Goal: Transaction & Acquisition: Subscribe to service/newsletter

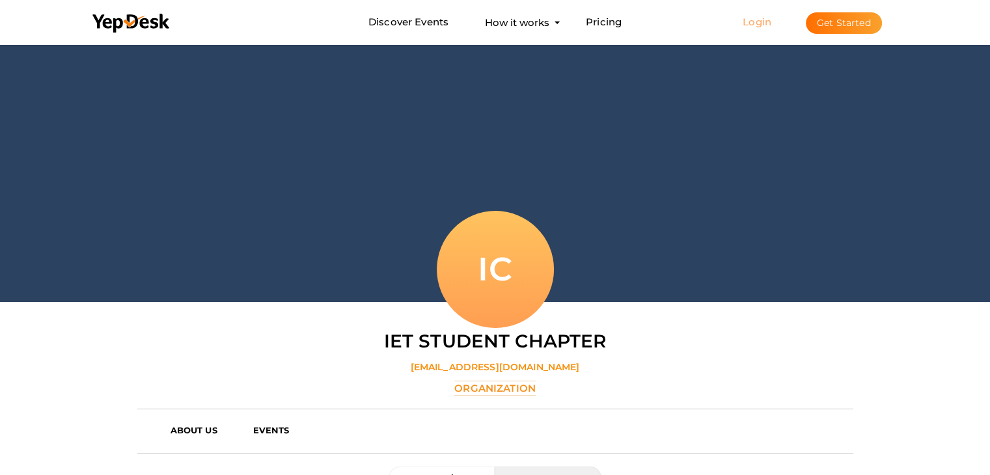
click at [758, 26] on link "Login" at bounding box center [757, 22] width 29 height 12
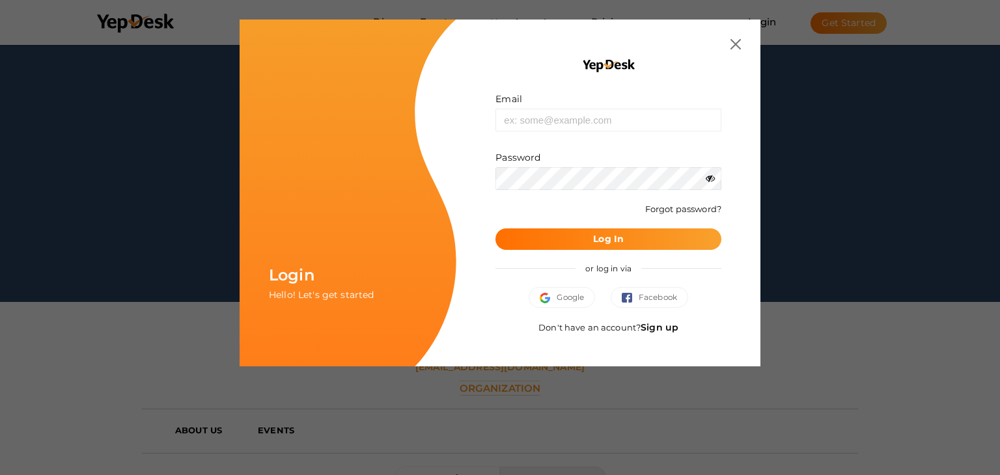
click at [590, 132] on form "Email Invalid email. Password Wrong Credentials Forgot password? Log In" at bounding box center [609, 171] width 226 height 158
click at [581, 124] on input "text" at bounding box center [609, 120] width 226 height 23
click at [732, 42] on img at bounding box center [736, 44] width 10 height 10
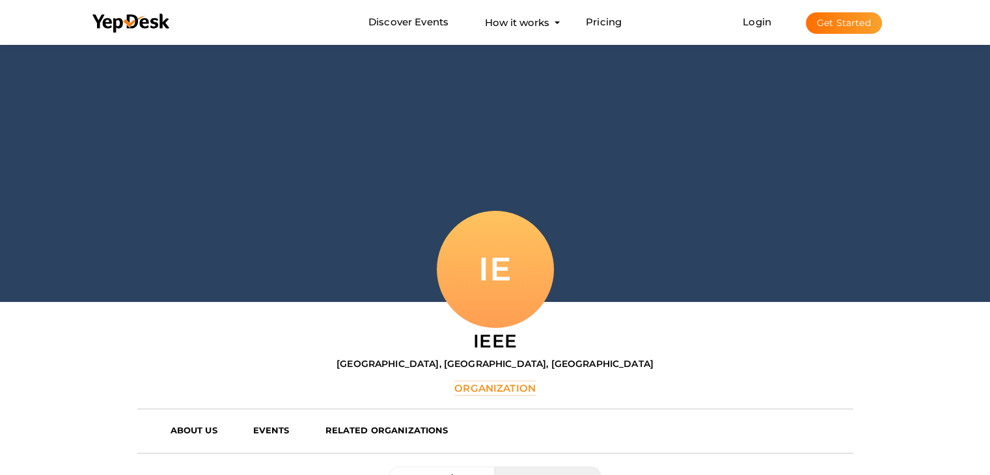
click at [833, 21] on button "Get Started" at bounding box center [844, 22] width 76 height 21
